Goal: Transaction & Acquisition: Purchase product/service

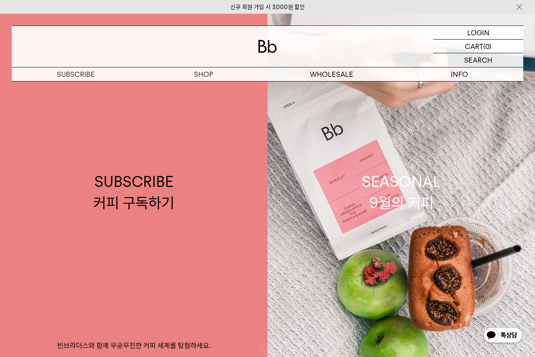
click at [0, 0] on p "로그인" at bounding box center [0, 0] width 0 height 0
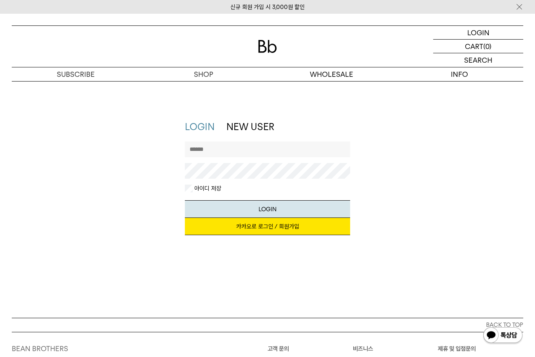
click at [287, 228] on link "카카오로 로그인 / 회원가입" at bounding box center [267, 226] width 165 height 17
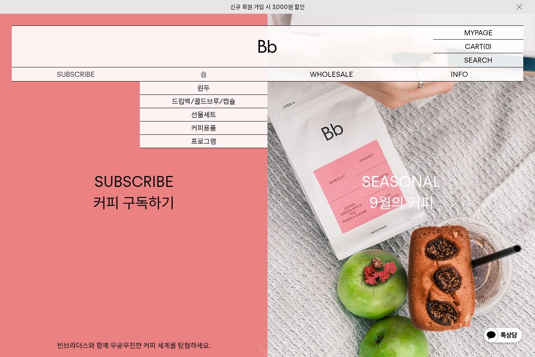
click at [201, 75] on p "숍" at bounding box center [204, 74] width 128 height 14
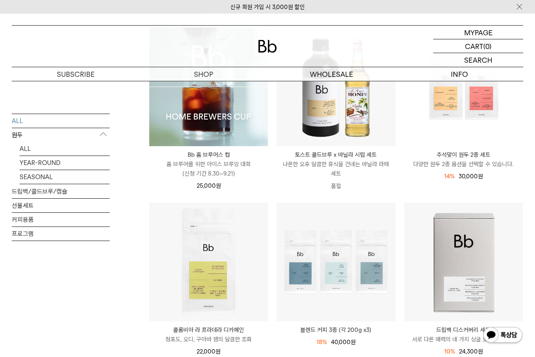
scroll to position [130, 0]
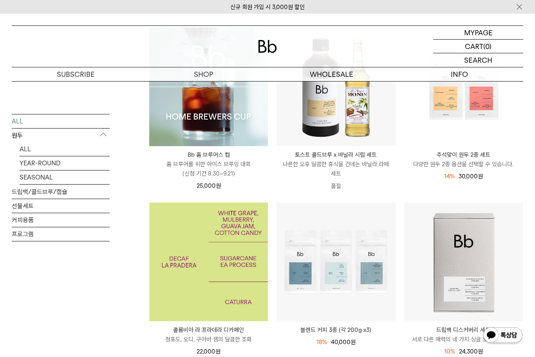
click at [174, 256] on img at bounding box center [208, 261] width 119 height 119
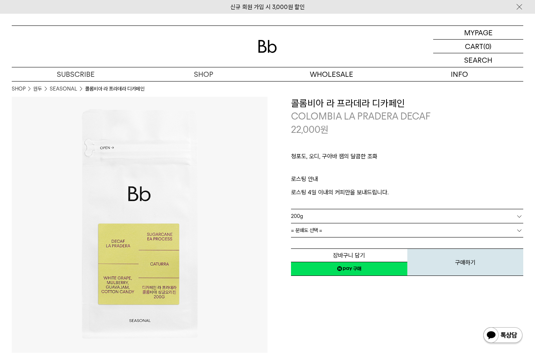
click at [387, 254] on button "장바구니 담기" at bounding box center [349, 255] width 116 height 14
click at [520, 235] on link "= 분쇄도 선택 =" at bounding box center [407, 230] width 232 height 14
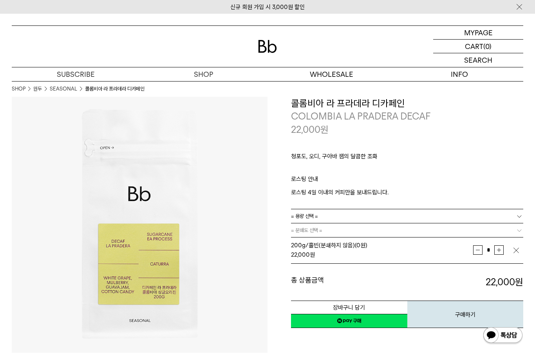
click at [356, 308] on button "장바구니 담기" at bounding box center [349, 307] width 116 height 14
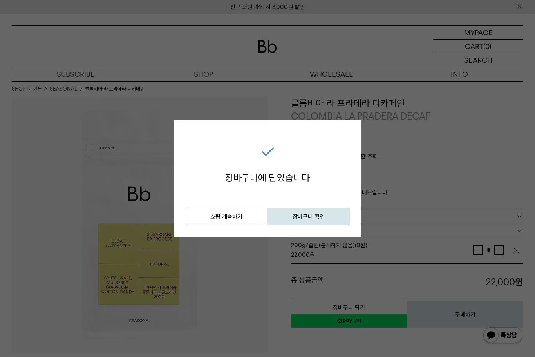
click at [331, 217] on button "장바구니 확인" at bounding box center [309, 217] width 82 height 18
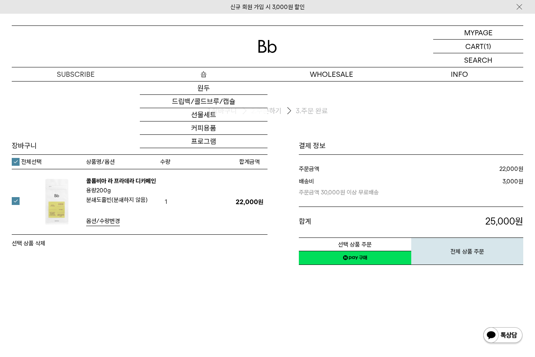
click at [210, 87] on link "원두" at bounding box center [204, 87] width 128 height 13
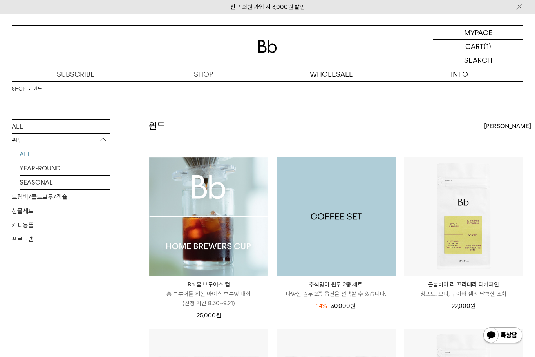
click at [351, 242] on img at bounding box center [336, 216] width 119 height 119
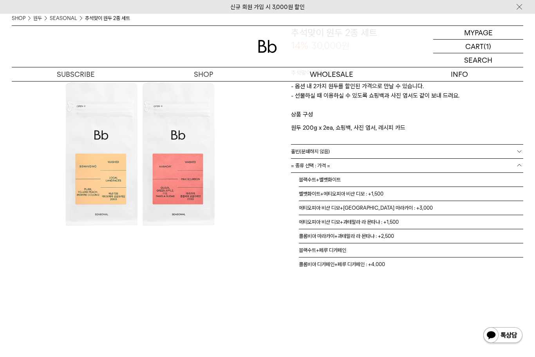
scroll to position [5, 0]
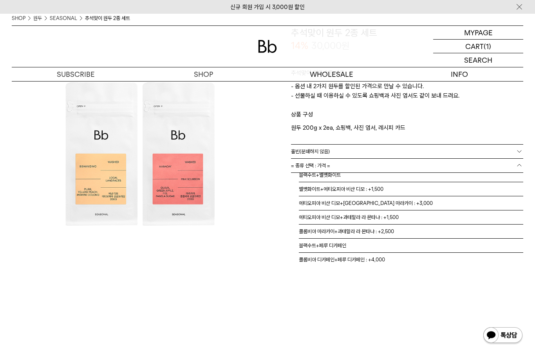
click at [351, 264] on li "콜롬비아 디카페인+페루 디카페인 : +4,000" at bounding box center [411, 260] width 224 height 14
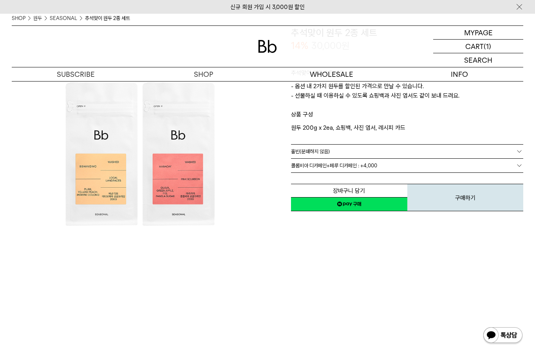
scroll to position [0, 0]
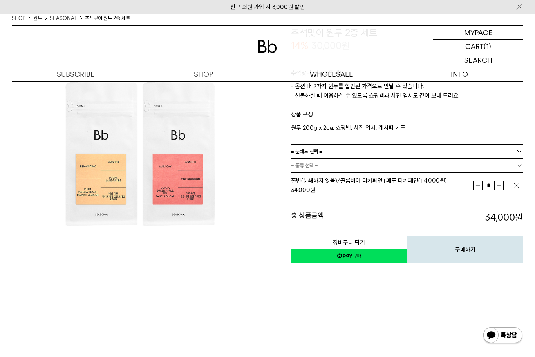
click at [379, 257] on link "네이버페이 구매하기" at bounding box center [349, 256] width 116 height 14
